Goal: Task Accomplishment & Management: Complete application form

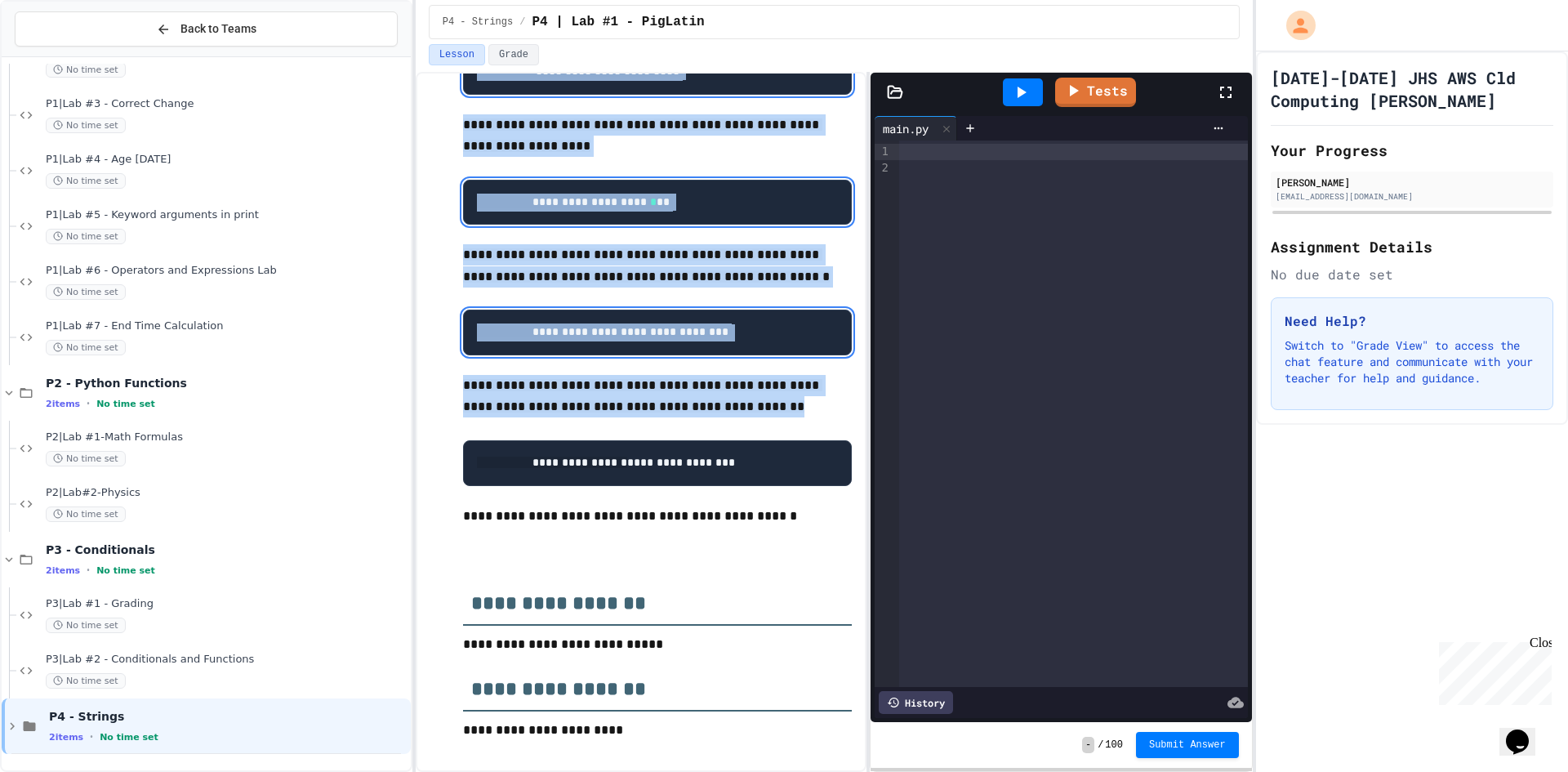
scroll to position [1071, 0]
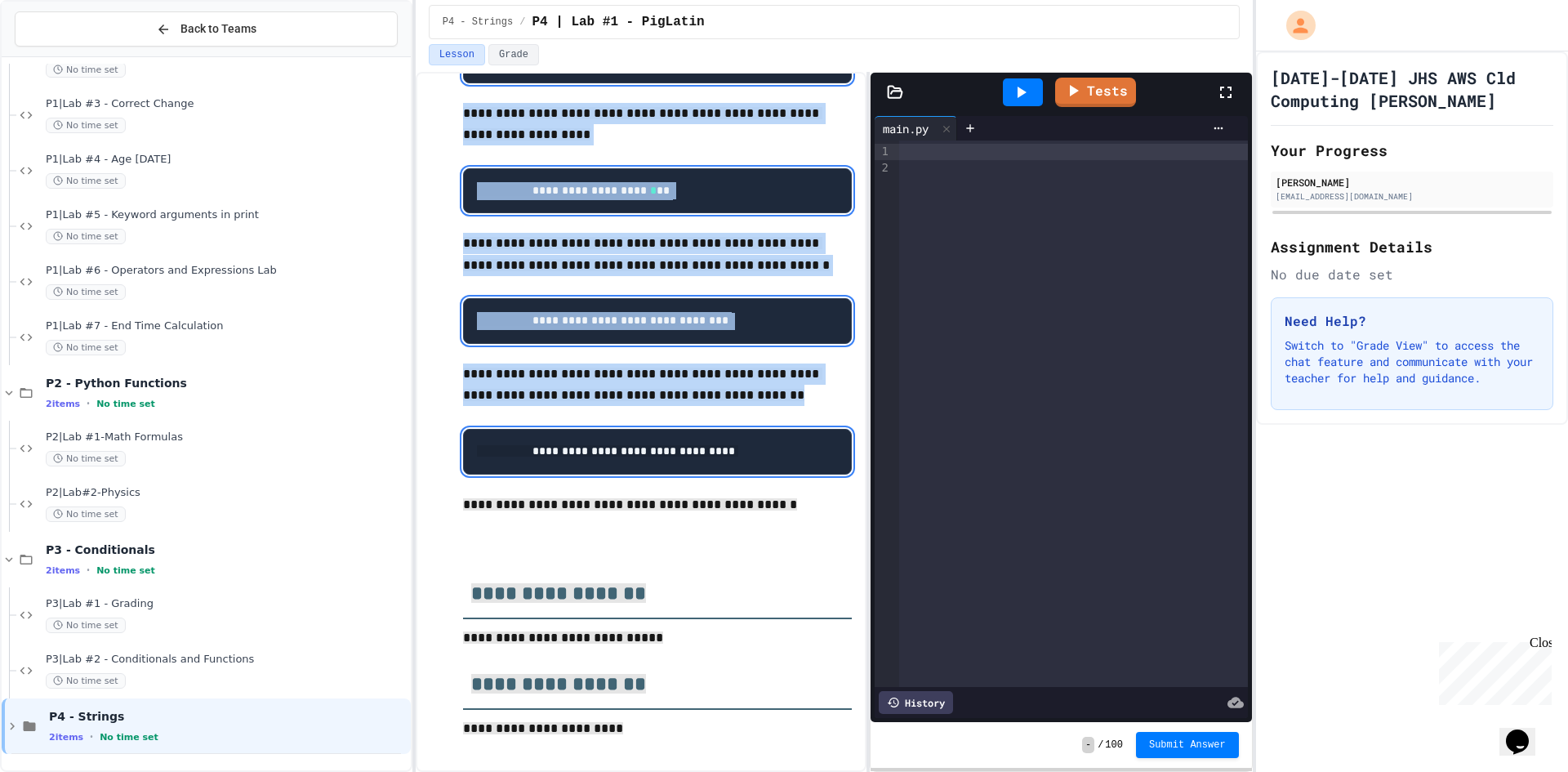
drag, startPoint x: 455, startPoint y: 188, endPoint x: 725, endPoint y: 747, distance: 620.8
click at [735, 555] on p at bounding box center [658, 549] width 389 height 22
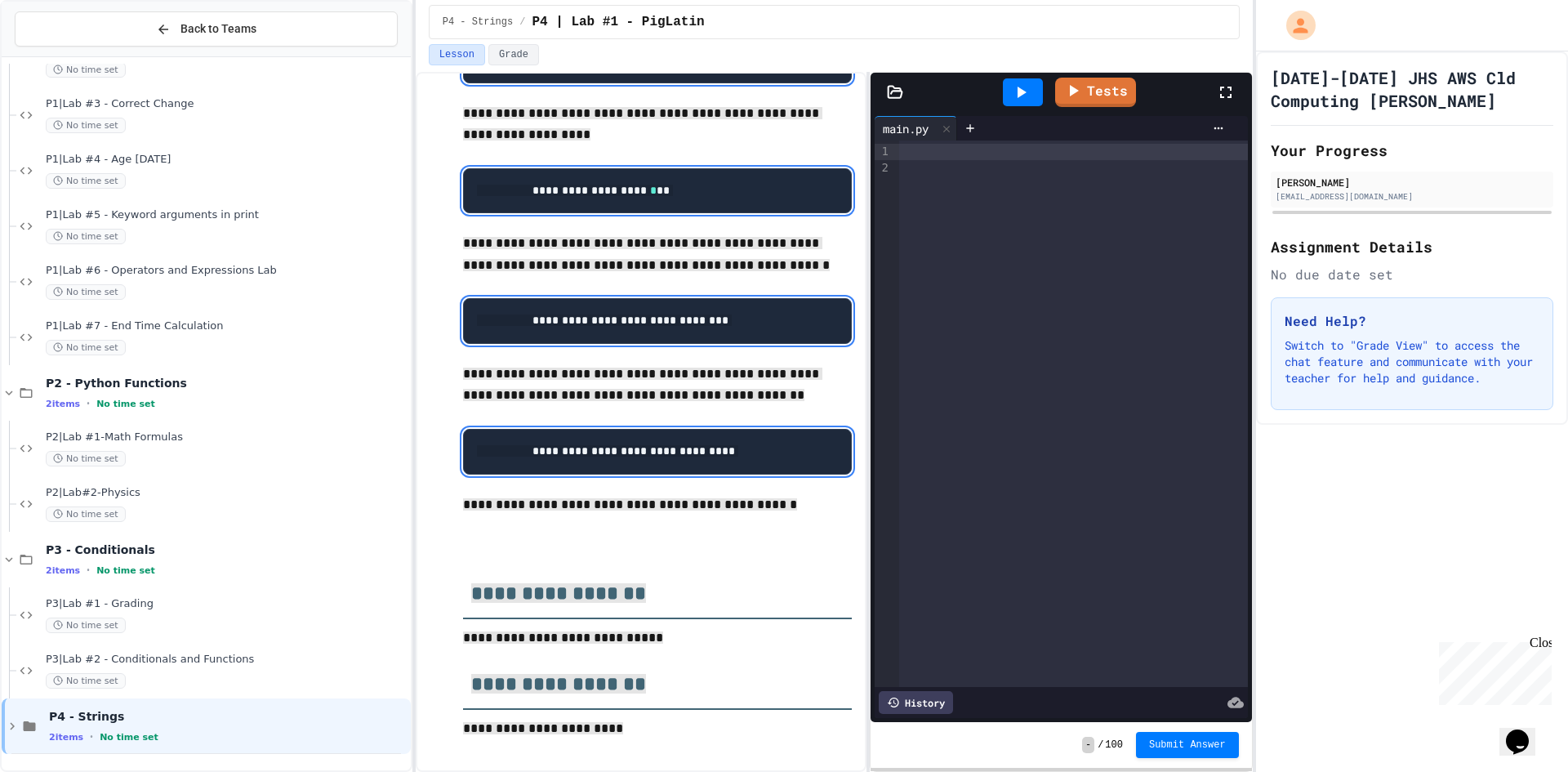
scroll to position [1083, 0]
click at [1041, 368] on div at bounding box center [1073, 414] width 348 height 547
click at [1028, 155] on div at bounding box center [1073, 152] width 348 height 16
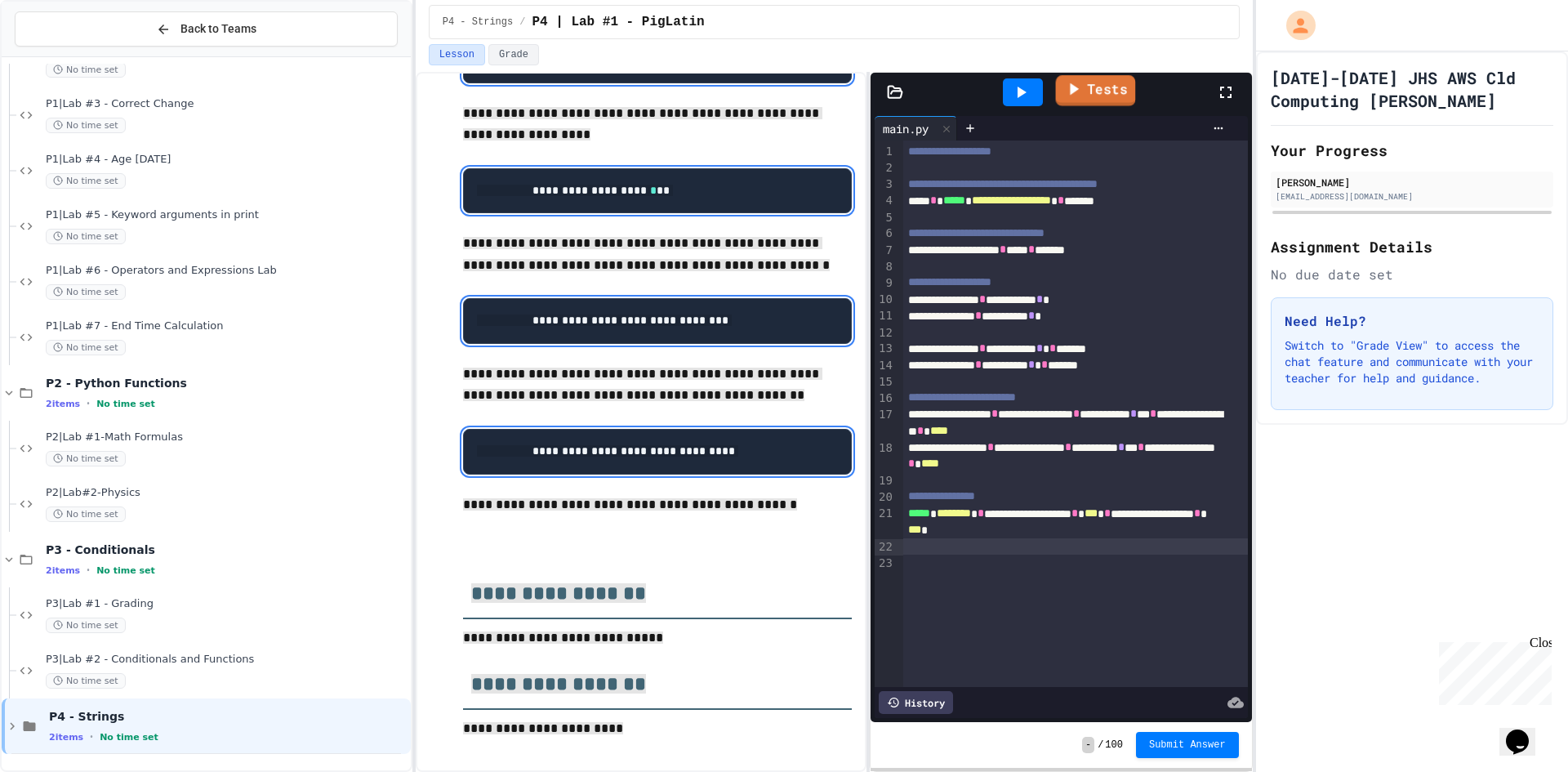
click at [1084, 91] on link "Tests" at bounding box center [1096, 91] width 80 height 31
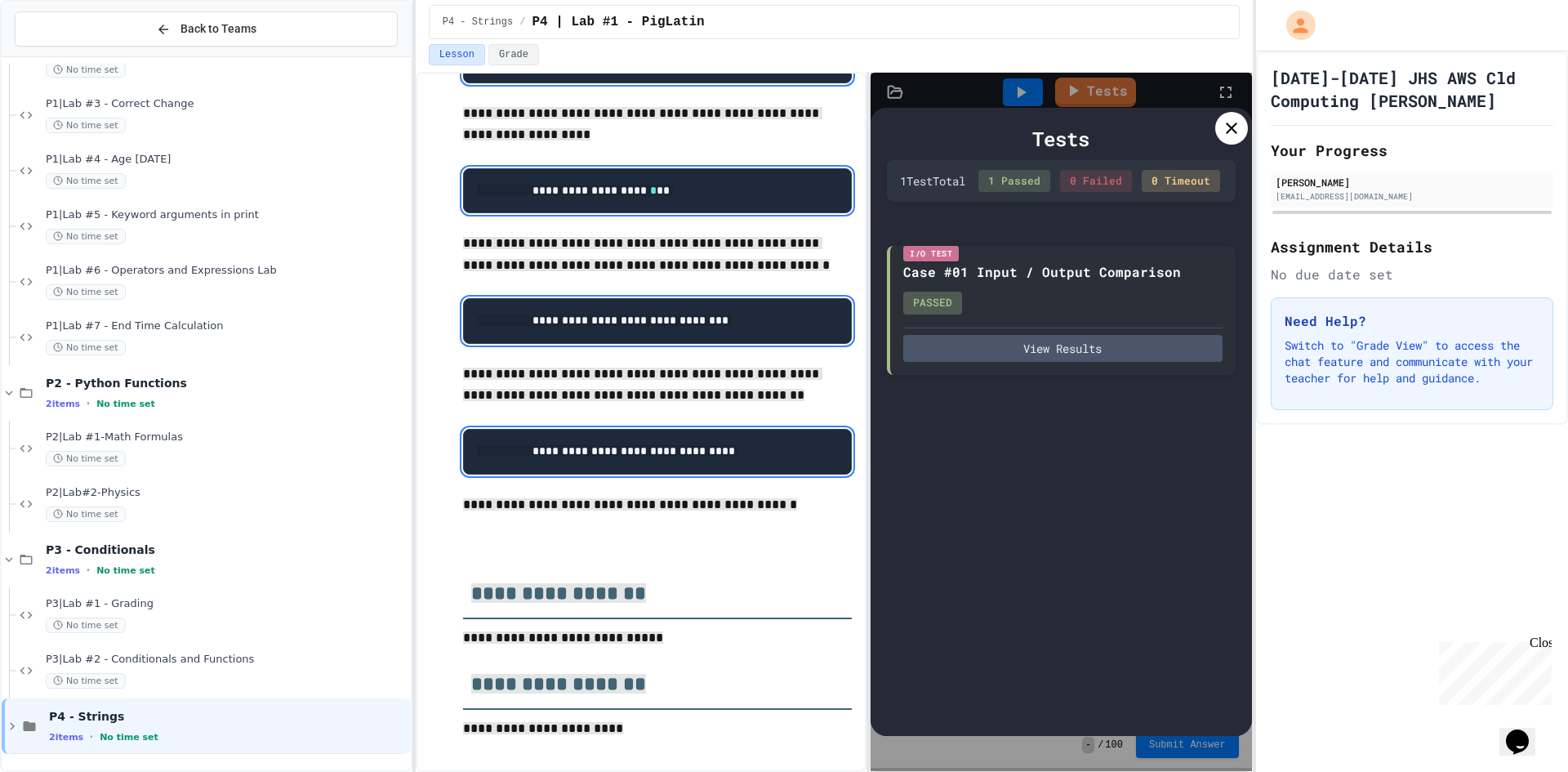
click at [1180, 747] on div "Tests 1 Test Total 1 Passed 0 Failed 0 Timeout I/O Test Case #01 Input / Output…" at bounding box center [1061, 421] width 381 height 698
drag, startPoint x: 1157, startPoint y: 580, endPoint x: 1159, endPoint y: 572, distance: 8.2
click at [1157, 578] on div "Tests 1 Test Total 1 Passed 0 Failed 0 Timeout I/O Test Case #01 Input / Output…" at bounding box center [1061, 422] width 381 height 629
click at [1122, 351] on button "View Results" at bounding box center [1063, 347] width 319 height 27
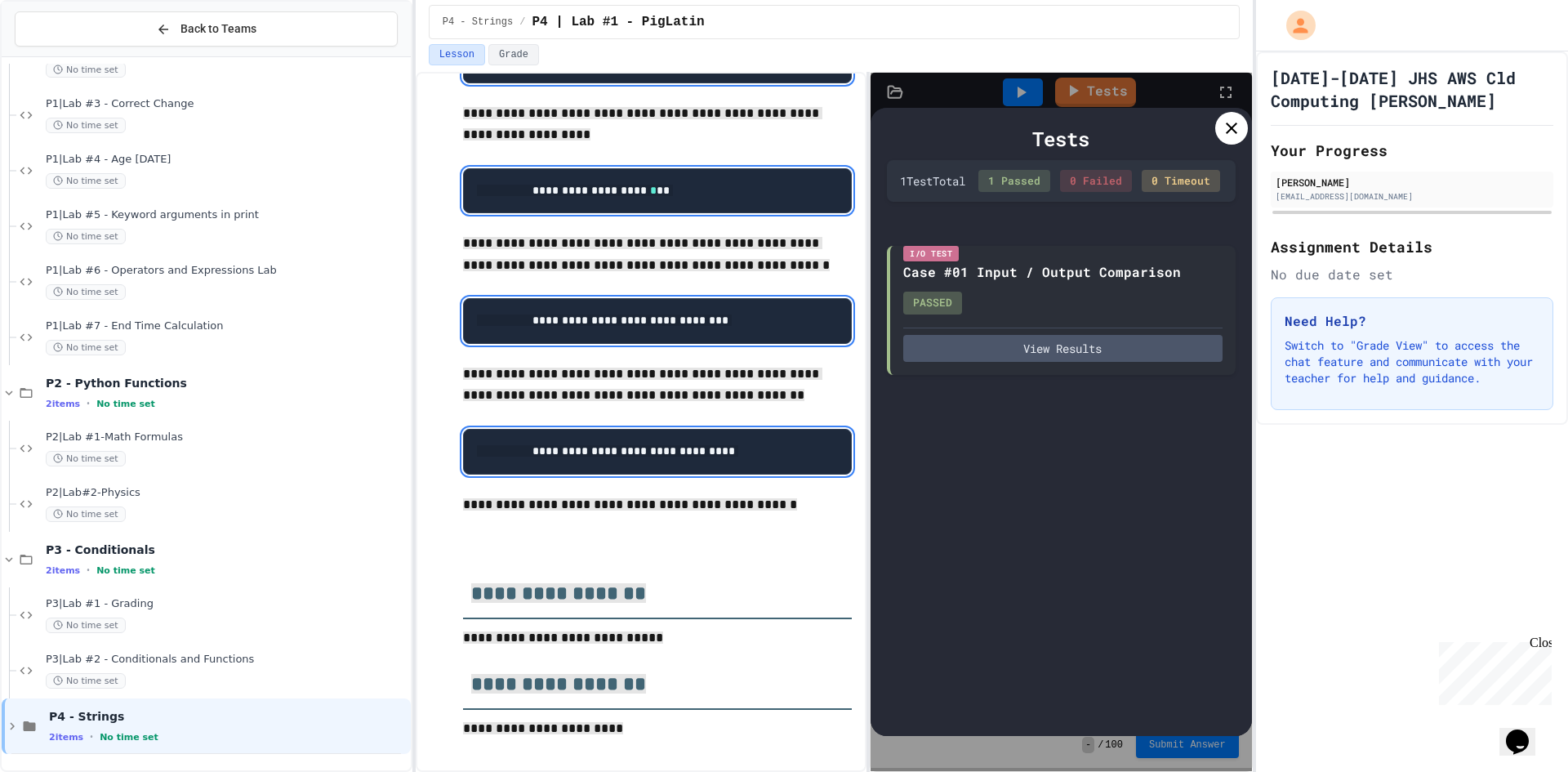
drag, startPoint x: 1233, startPoint y: 123, endPoint x: 1235, endPoint y: 139, distance: 16.1
click at [1233, 124] on icon at bounding box center [1232, 128] width 20 height 20
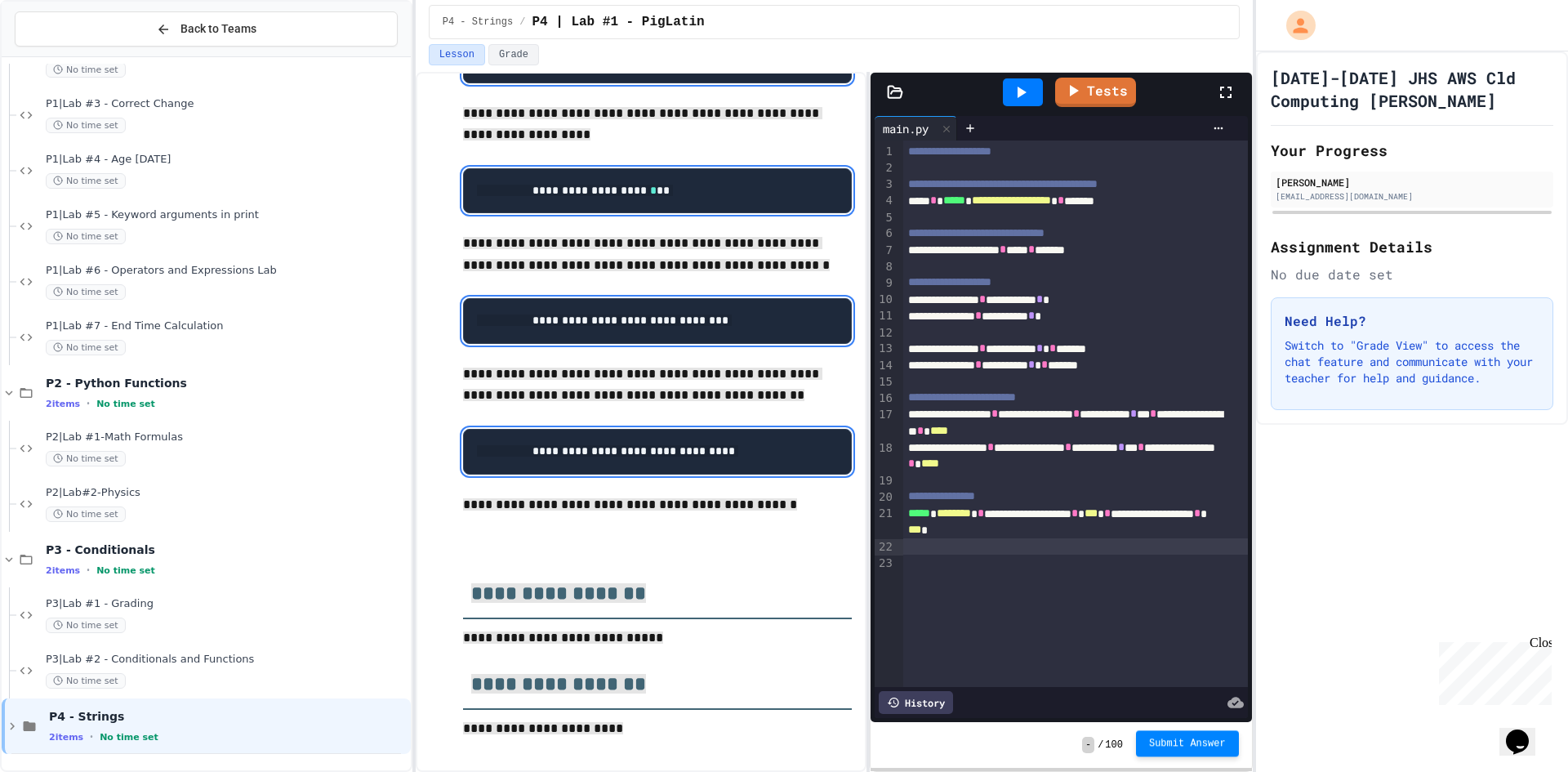
click at [1190, 747] on span "Submit Answer" at bounding box center [1188, 743] width 77 height 13
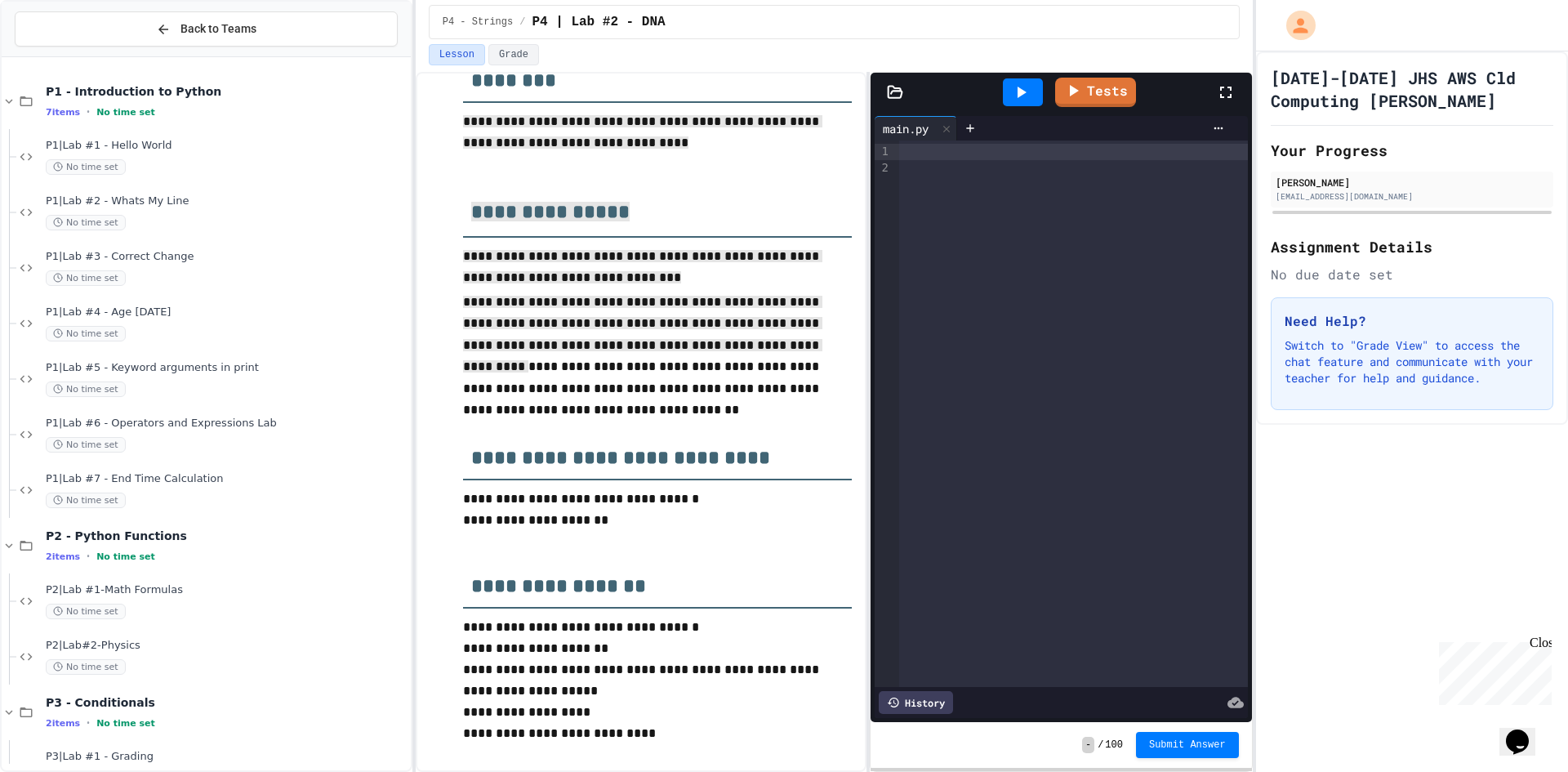
scroll to position [79, 0]
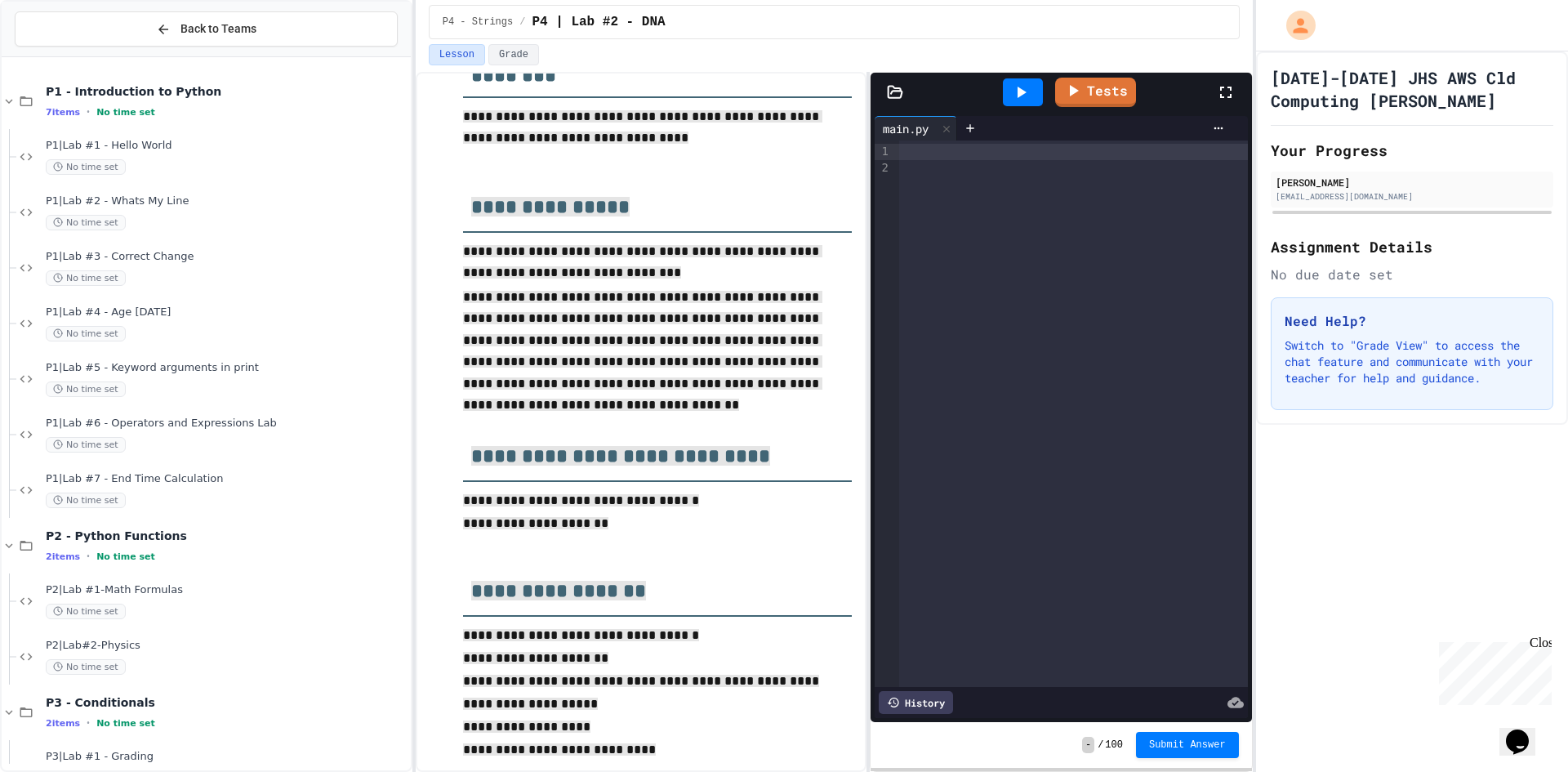
drag, startPoint x: 455, startPoint y: 192, endPoint x: 737, endPoint y: 745, distance: 620.8
click at [737, 745] on div "**********" at bounding box center [641, 402] width 421 height 753
click at [733, 66] on div "Lesson Grade" at bounding box center [835, 57] width 837 height 28
click at [960, 275] on div at bounding box center [1073, 414] width 348 height 547
click at [939, 157] on div at bounding box center [1073, 152] width 348 height 16
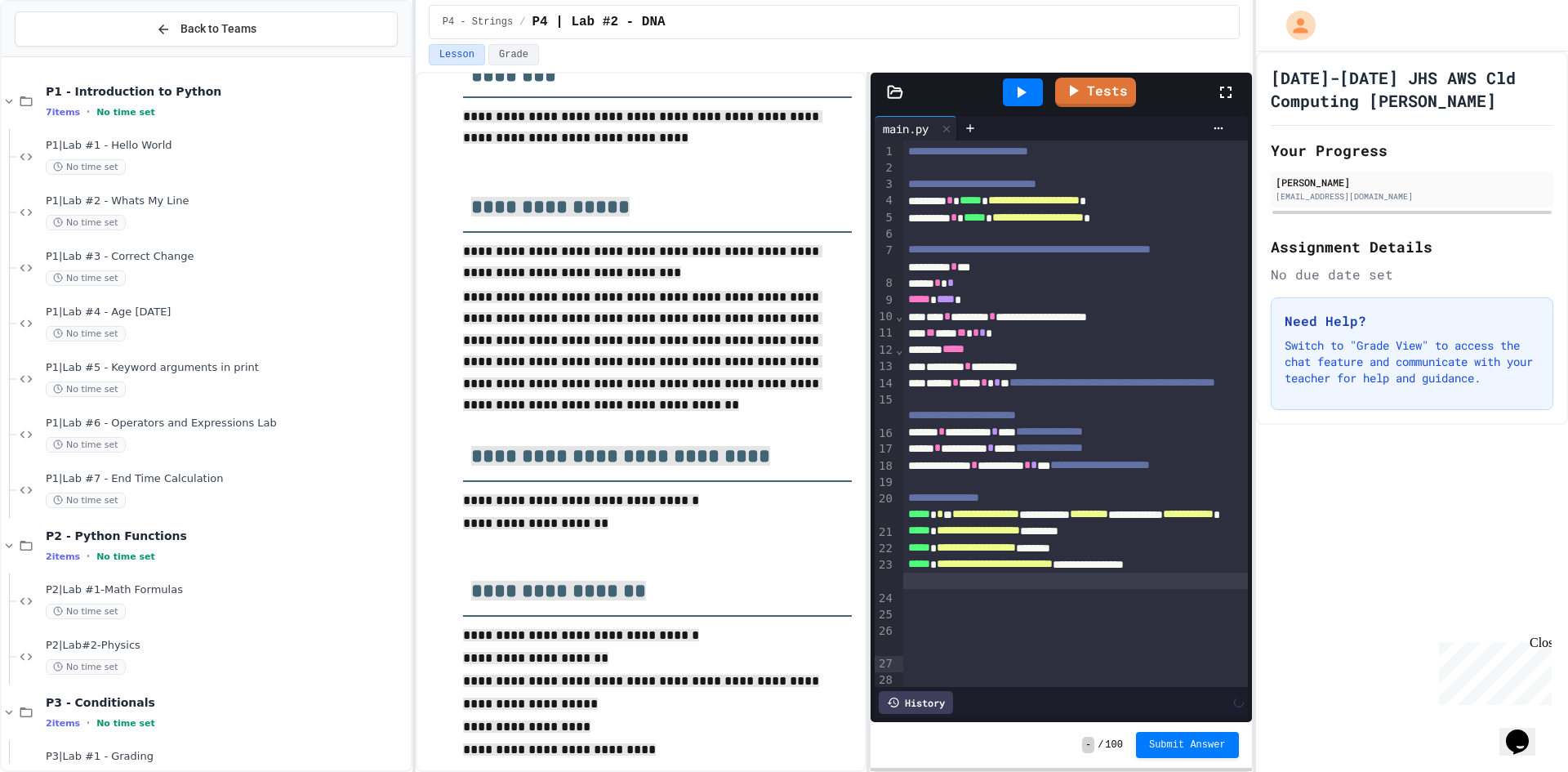
scroll to position [13, 0]
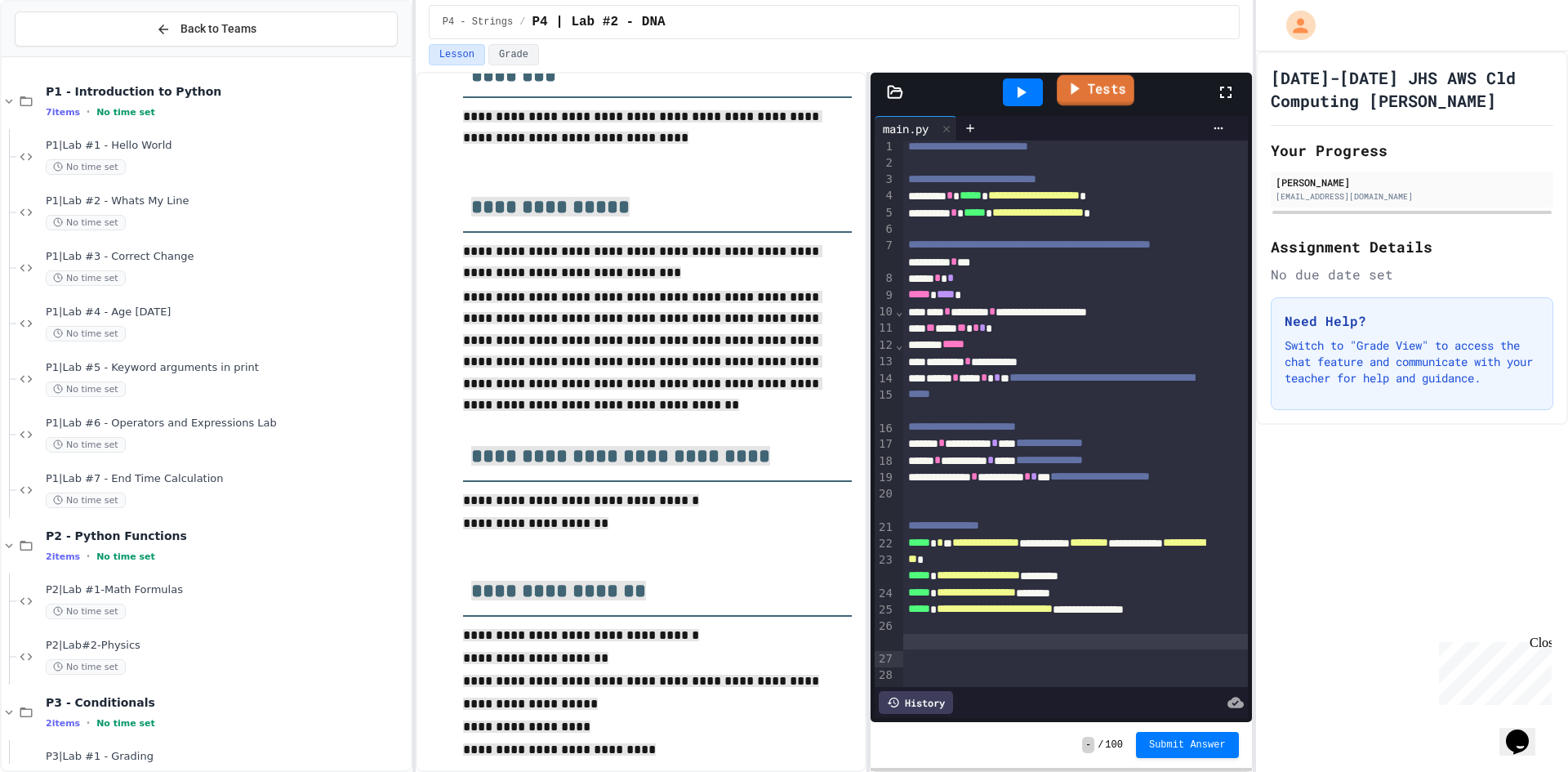
click at [1085, 97] on link "Tests" at bounding box center [1096, 91] width 78 height 31
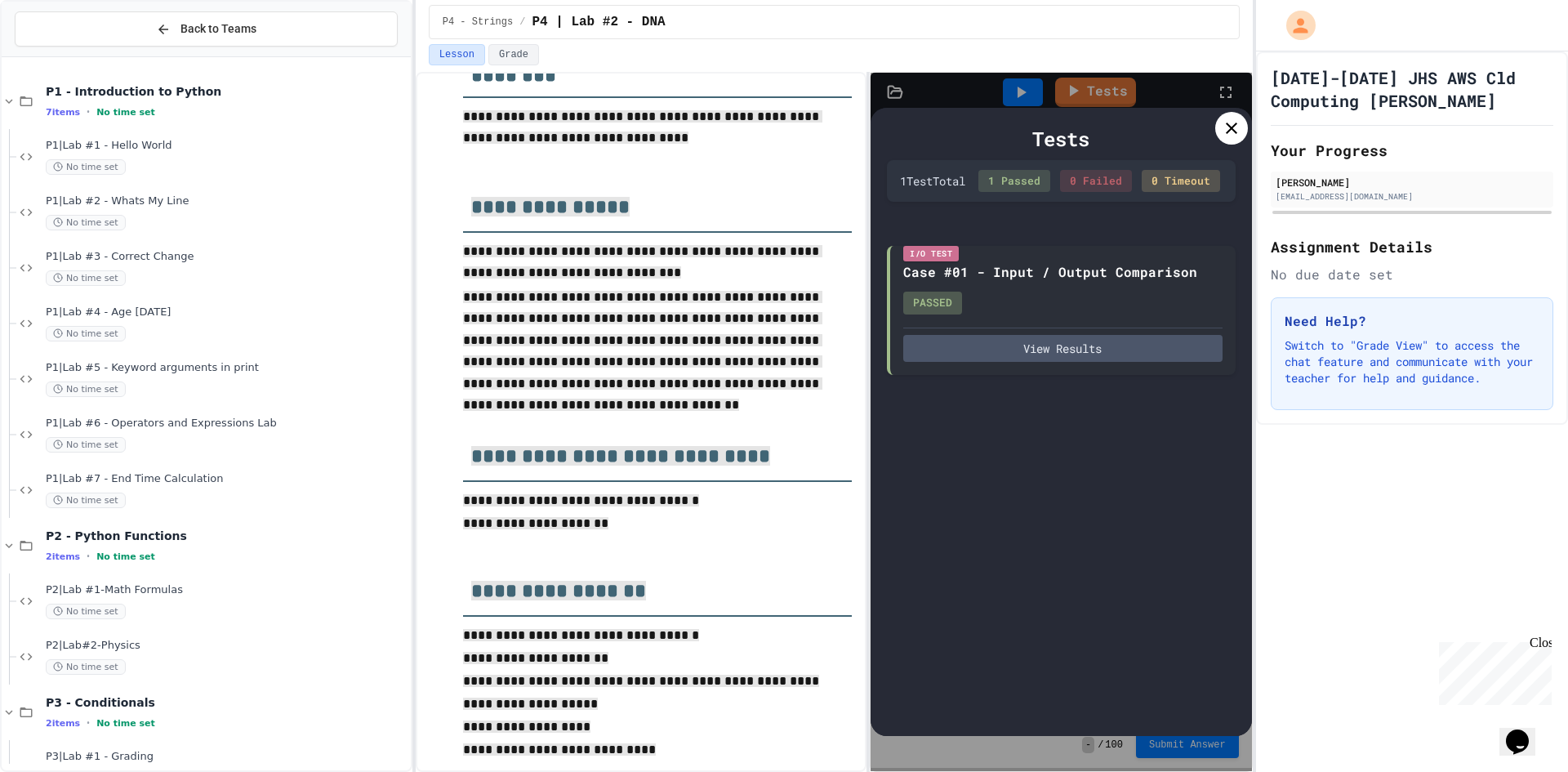
drag, startPoint x: 1183, startPoint y: 764, endPoint x: 1188, endPoint y: 754, distance: 11.2
click at [1184, 762] on div "Tests 1 Test Total 1 Passed 0 Failed 0 Timeout I/O Test Case #01 - Input / Outp…" at bounding box center [1061, 421] width 381 height 698
click at [1190, 739] on div "Tests 1 Test Total 1 Passed 0 Failed 0 Timeout I/O Test Case #01 - Input / Outp…" at bounding box center [1061, 421] width 381 height 698
click at [1226, 129] on icon at bounding box center [1232, 128] width 20 height 20
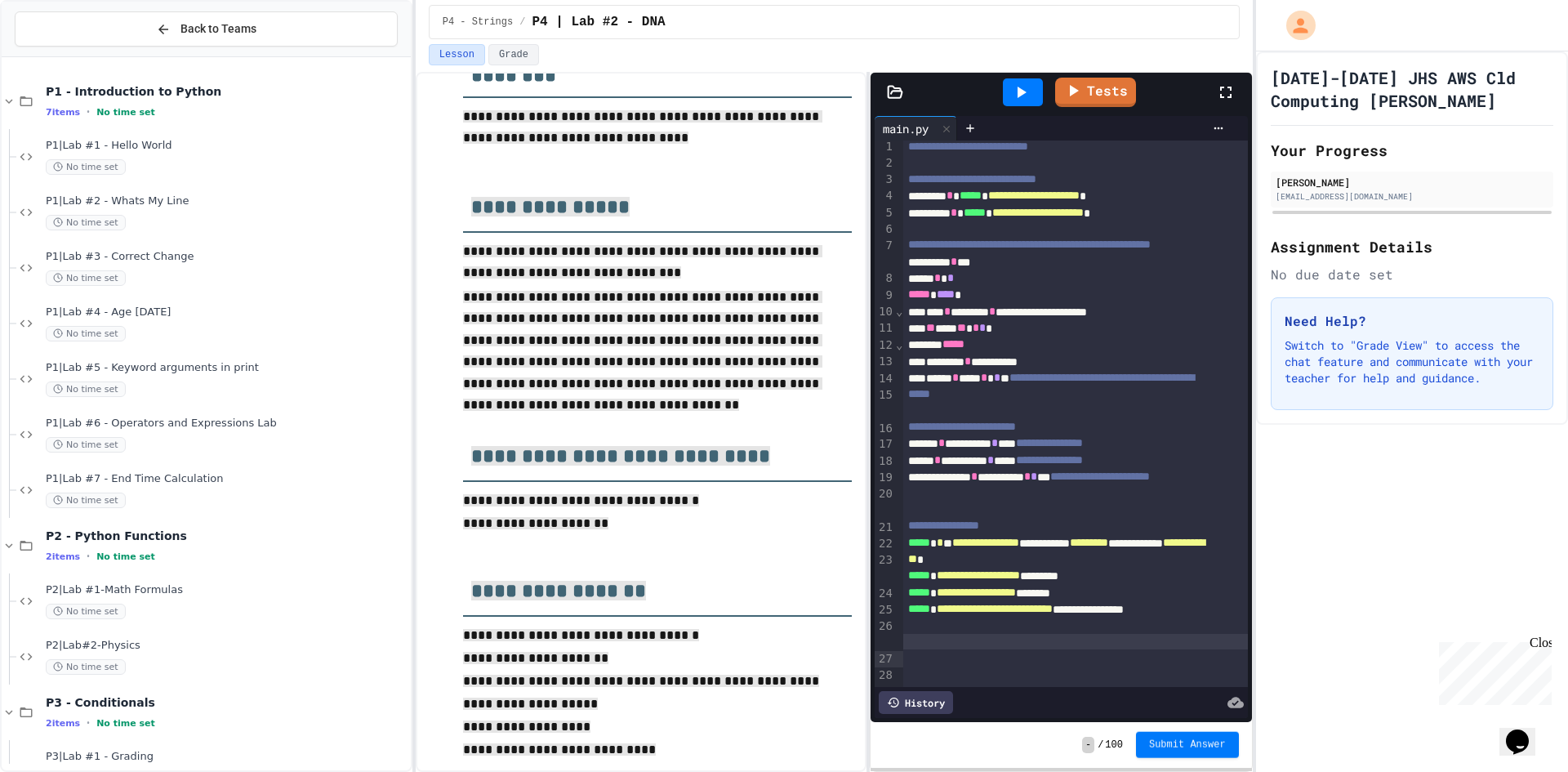
click at [1200, 740] on span "Submit Answer" at bounding box center [1188, 745] width 77 height 13
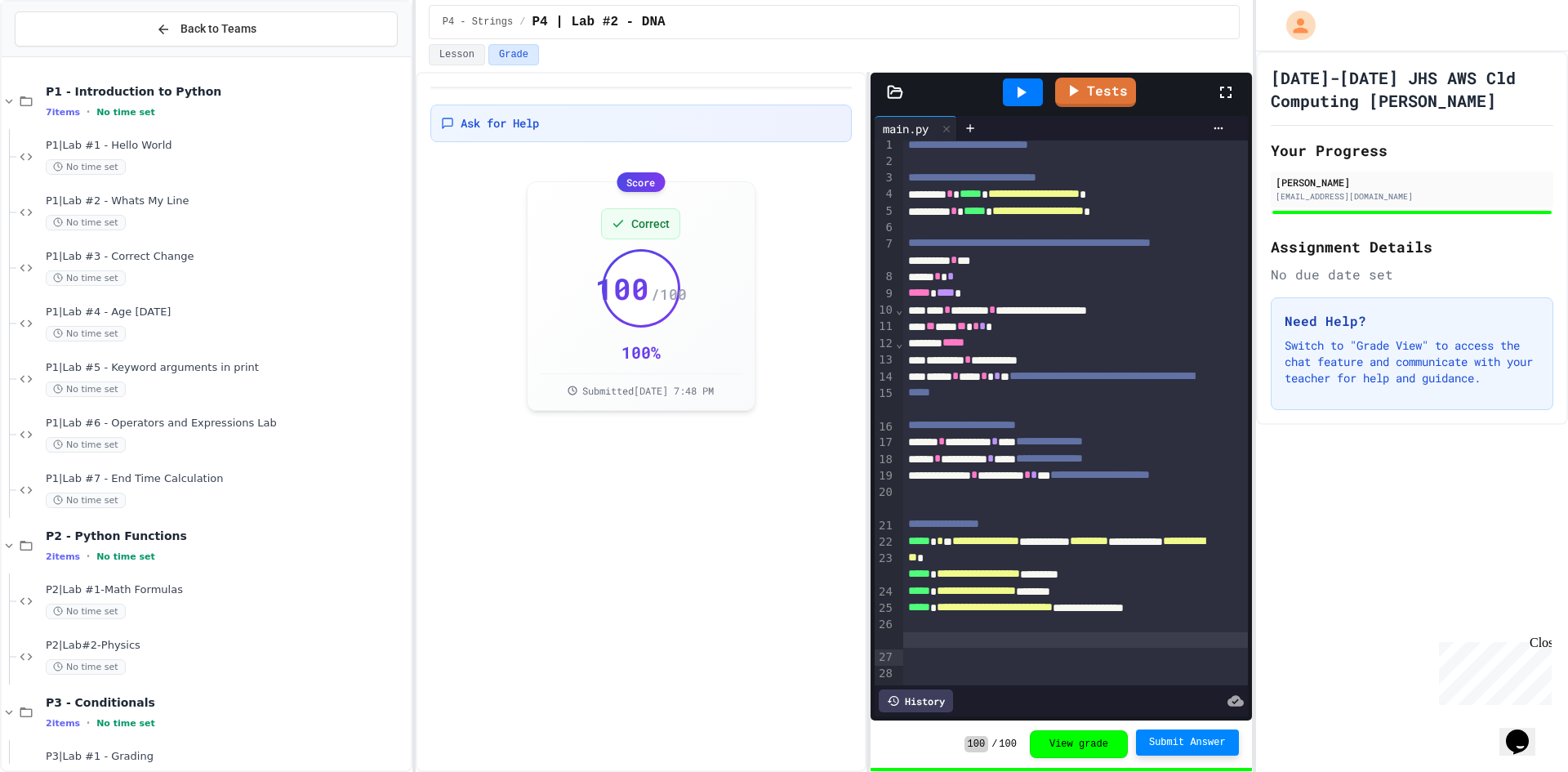
scroll to position [152, 0]
